Goal: Find contact information: Find contact information

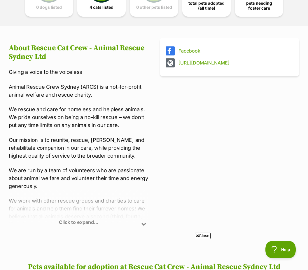
scroll to position [194, 0]
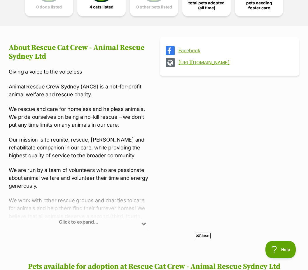
click at [143, 224] on div "Click to expand..." at bounding box center [78, 206] width 139 height 45
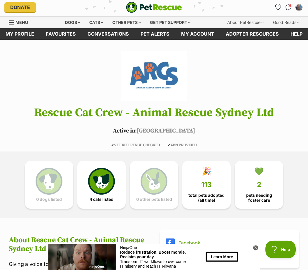
scroll to position [0, 0]
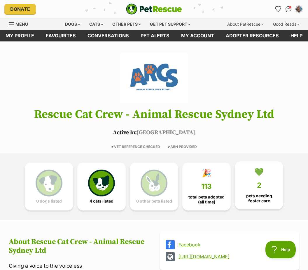
click at [261, 186] on span "2" at bounding box center [259, 185] width 4 height 8
click at [297, 38] on link "Help" at bounding box center [297, 35] width 24 height 11
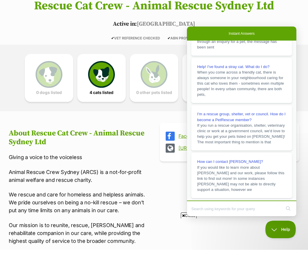
scroll to position [95, 0]
click at [237, 162] on div "How can I contact [PERSON_NAME]?" at bounding box center [241, 161] width 89 height 6
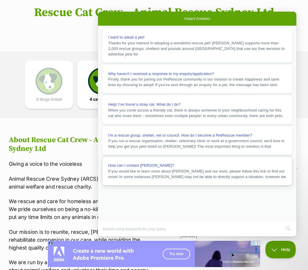
scroll to position [823, 0]
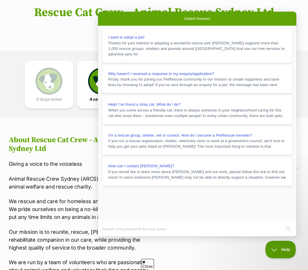
scroll to position [0, 0]
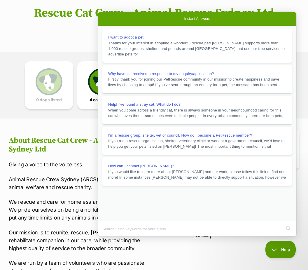
scroll to position [102, 0]
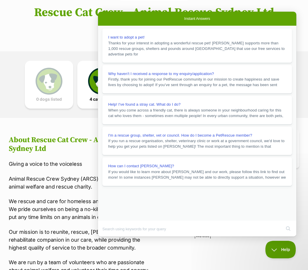
click at [109, 236] on button "Close" at bounding box center [103, 240] width 10 height 8
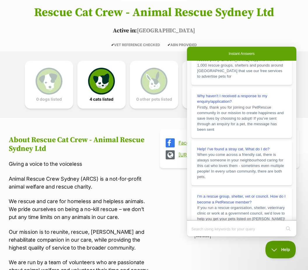
scroll to position [24, 0]
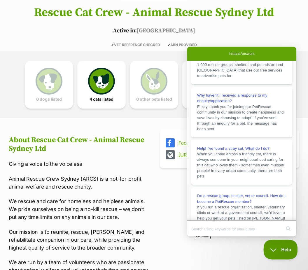
click at [290, 246] on span "Help" at bounding box center [278, 248] width 30 height 4
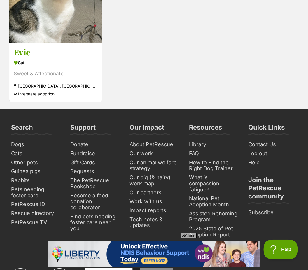
scroll to position [887, 0]
click at [264, 149] on link "Contact Us" at bounding box center [272, 144] width 53 height 9
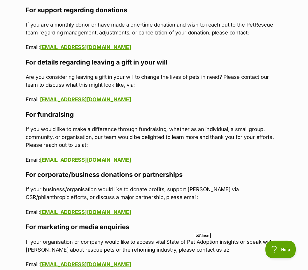
scroll to position [590, 0]
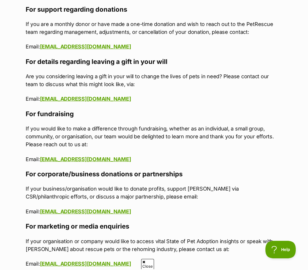
click at [207, 237] on p "If your organisation or company would like to access vital State of Pet Adoptio…" at bounding box center [154, 245] width 257 height 16
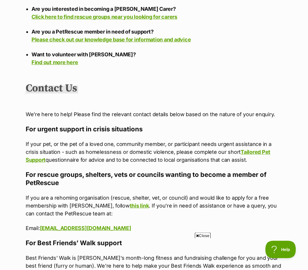
scroll to position [289, 0]
